Goal: Information Seeking & Learning: Learn about a topic

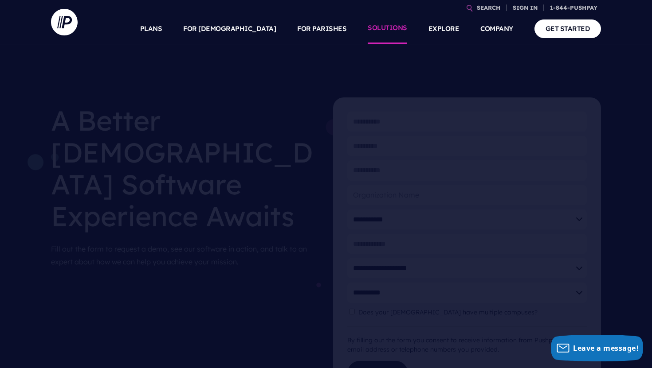
click at [395, 35] on link "SOLUTIONS" at bounding box center [386, 28] width 39 height 31
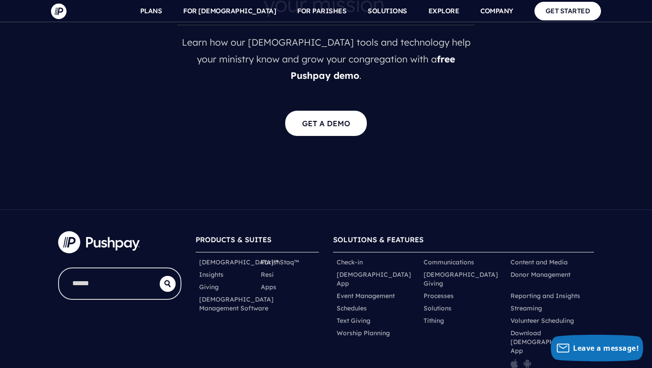
scroll to position [1857, 0]
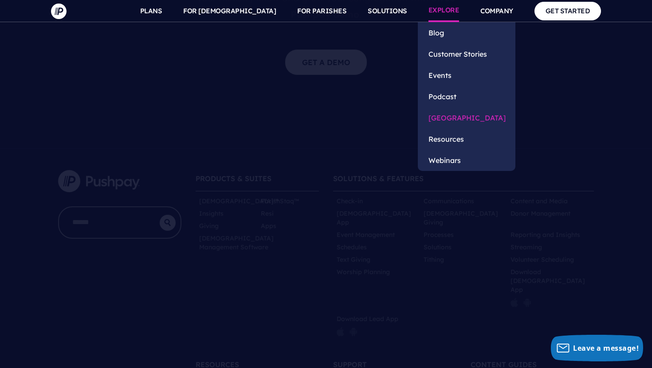
click at [459, 115] on link "[GEOGRAPHIC_DATA]" at bounding box center [467, 117] width 98 height 21
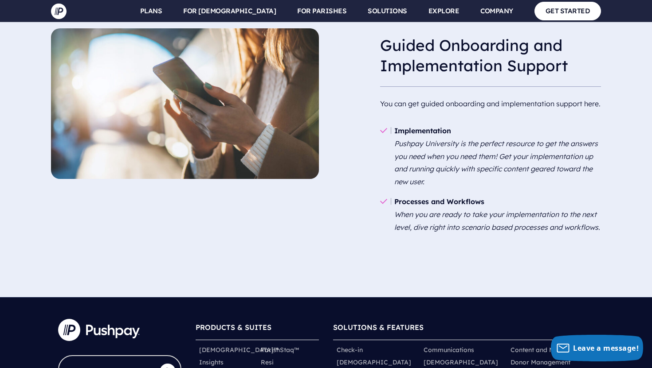
scroll to position [1321, 0]
